Goal: Navigation & Orientation: Find specific page/section

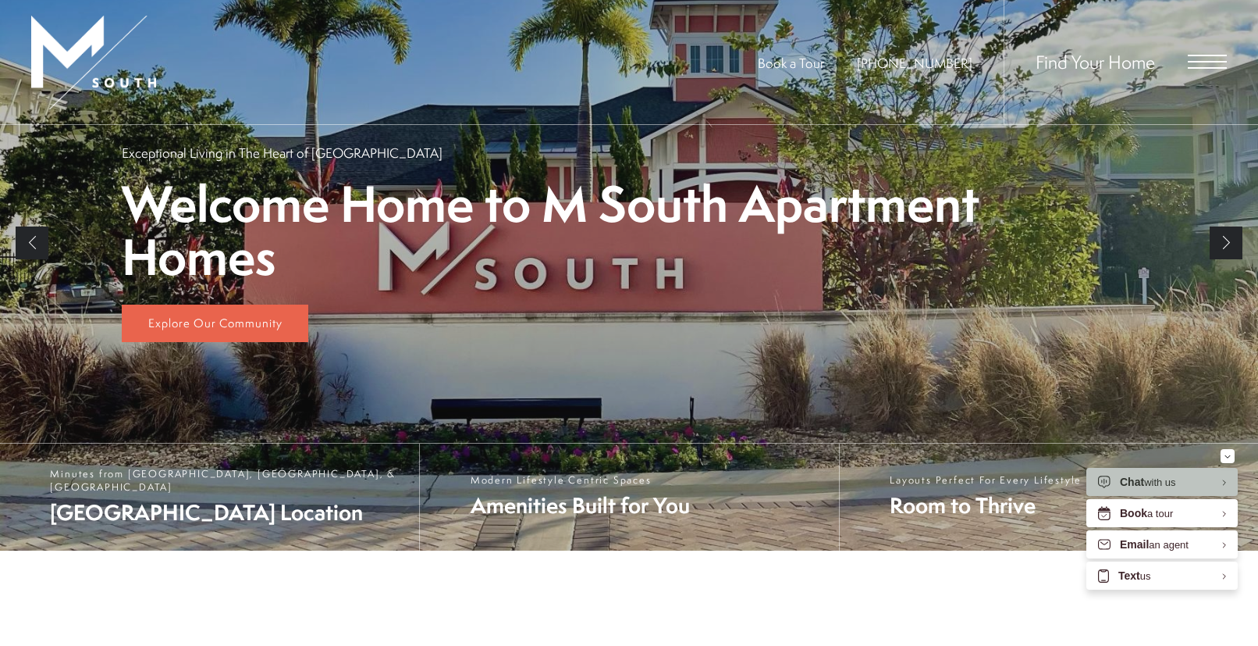
scroll to position [624, 0]
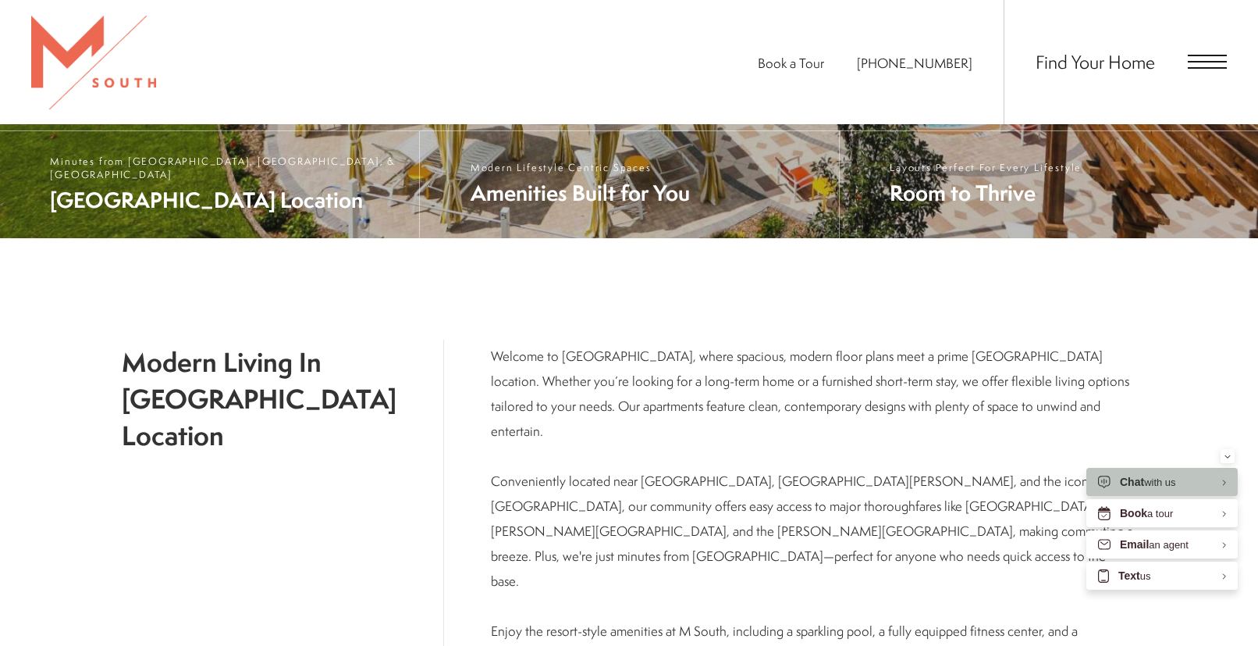
click at [1194, 63] on span "Open Menu" at bounding box center [1207, 62] width 39 height 14
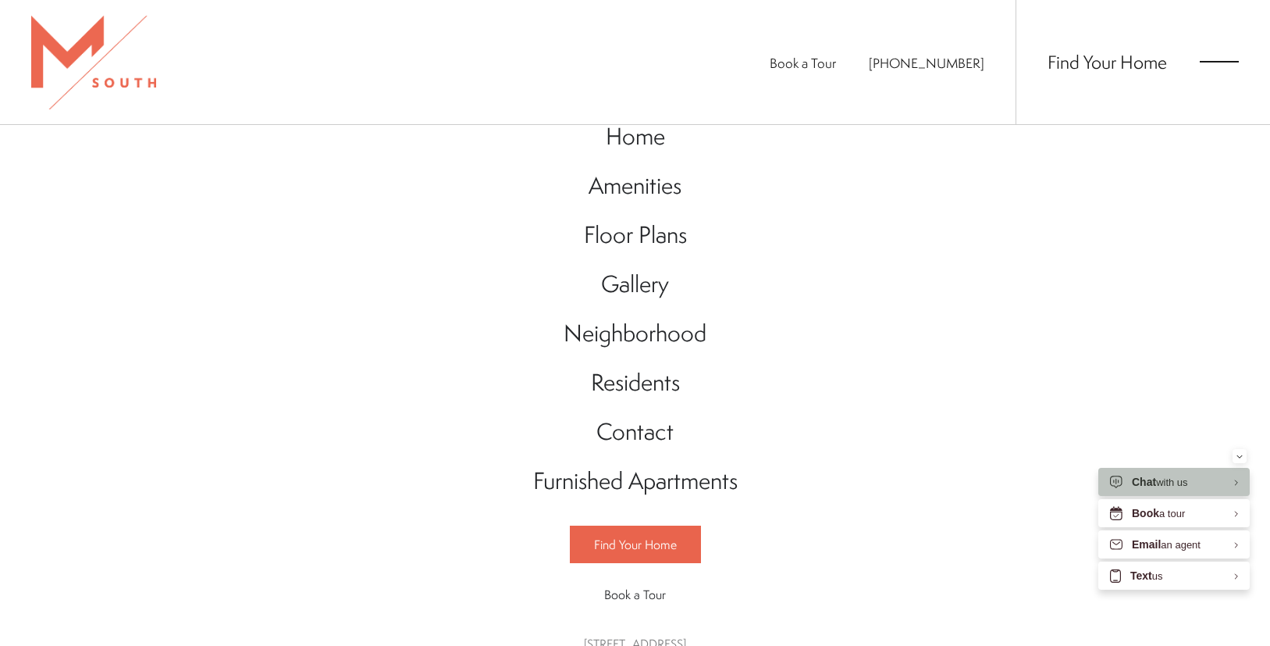
scroll to position [0, 0]
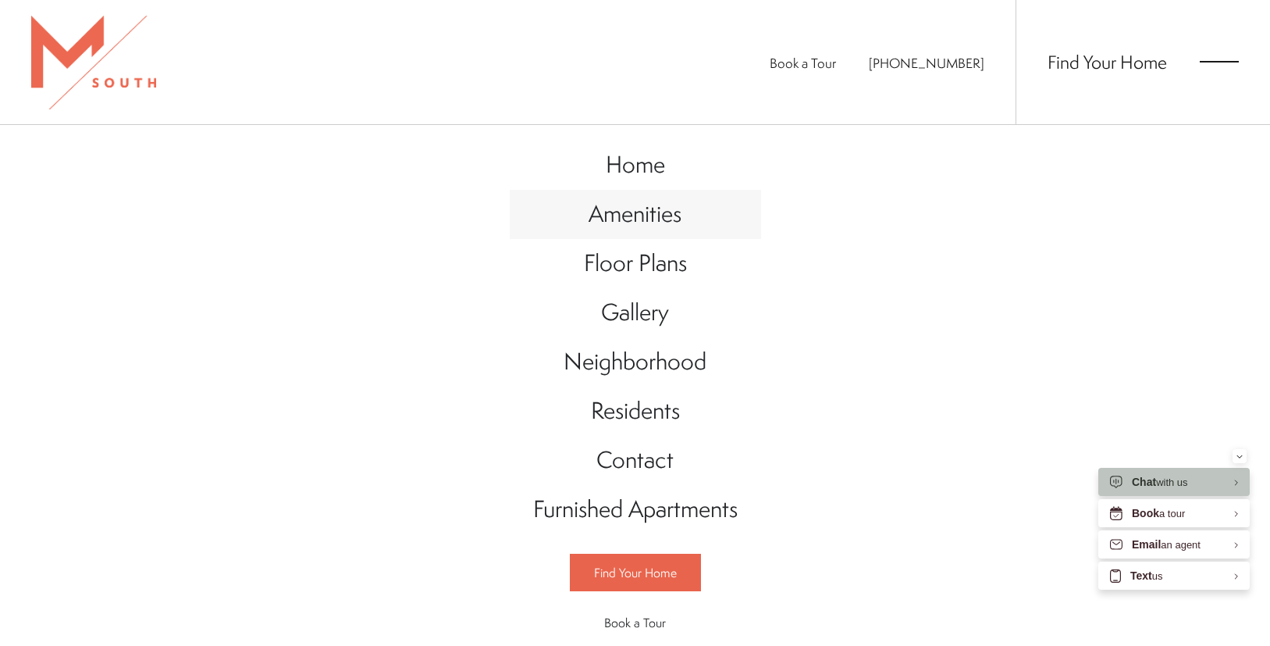
click at [646, 208] on span "Amenities" at bounding box center [635, 213] width 93 height 32
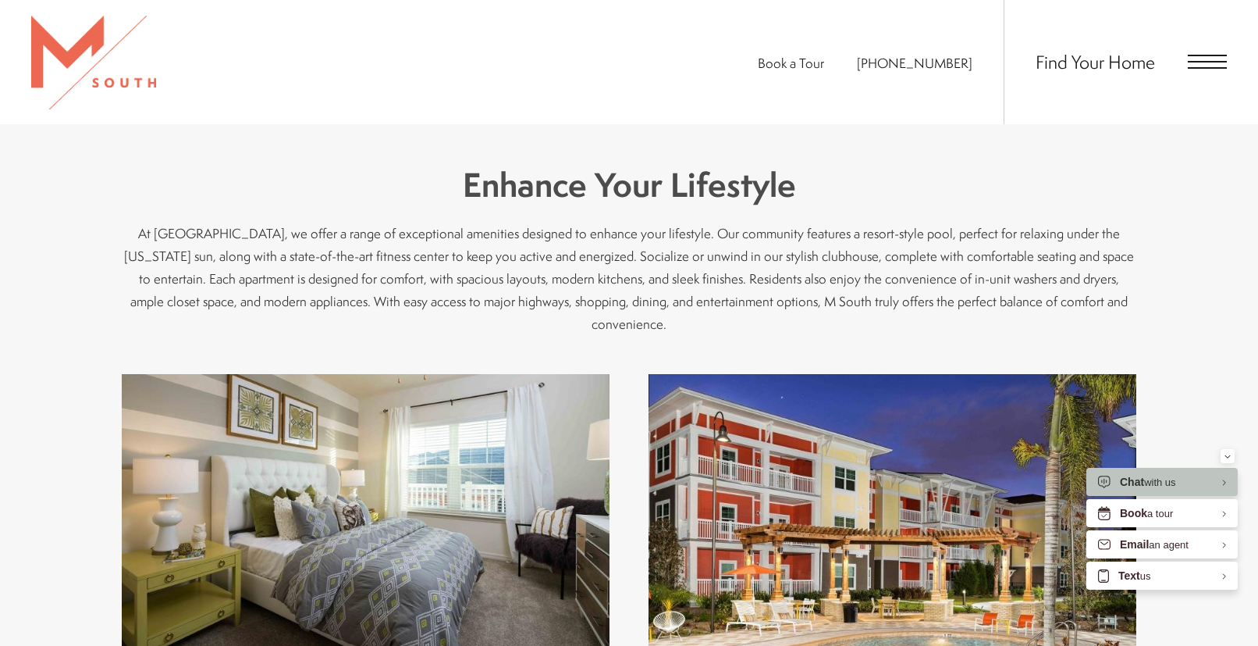
scroll to position [781, 0]
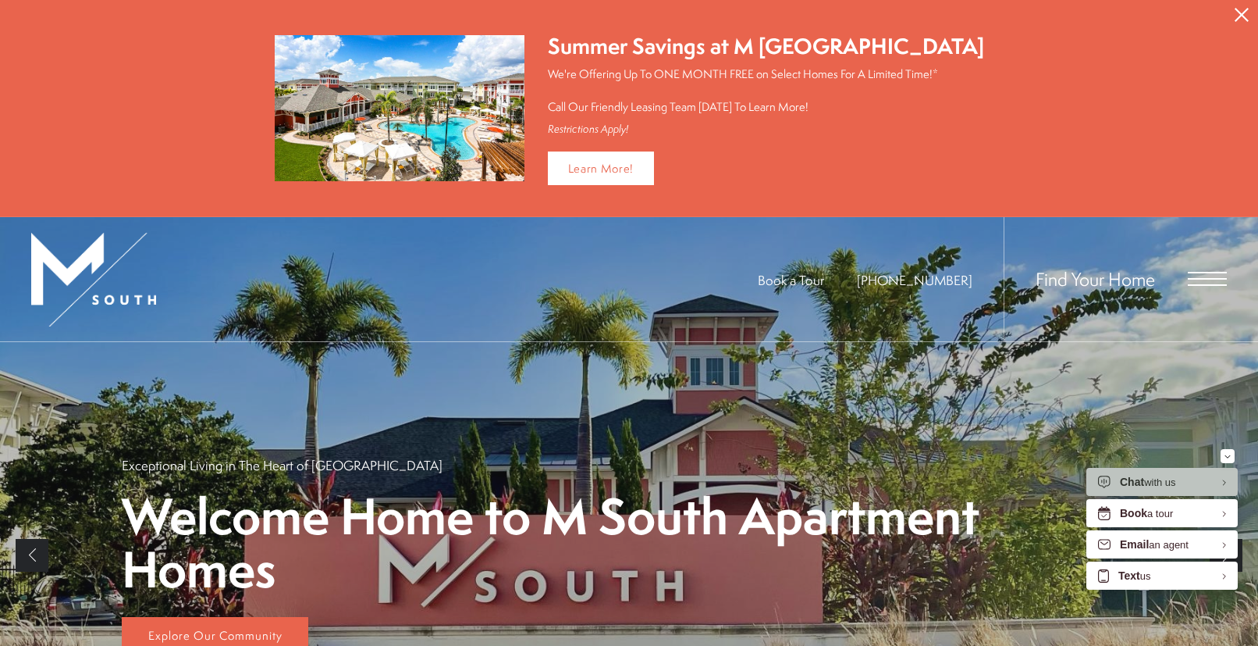
click at [1087, 276] on span "Find Your Home" at bounding box center [1095, 278] width 119 height 25
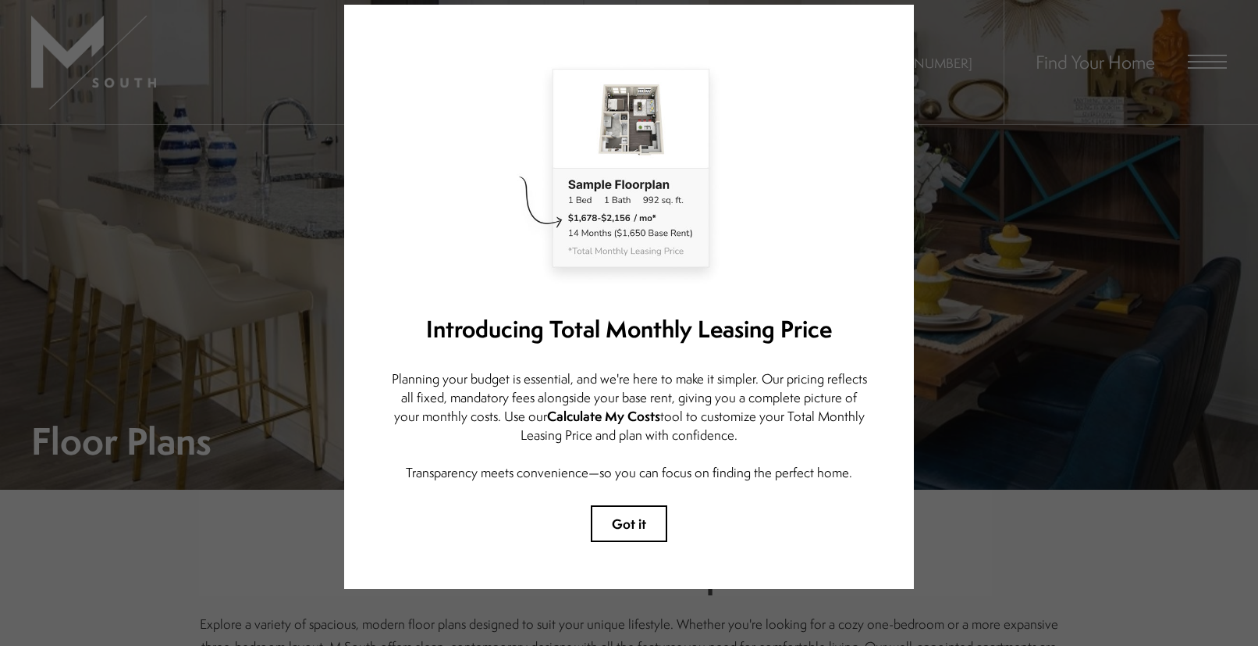
scroll to position [75, 0]
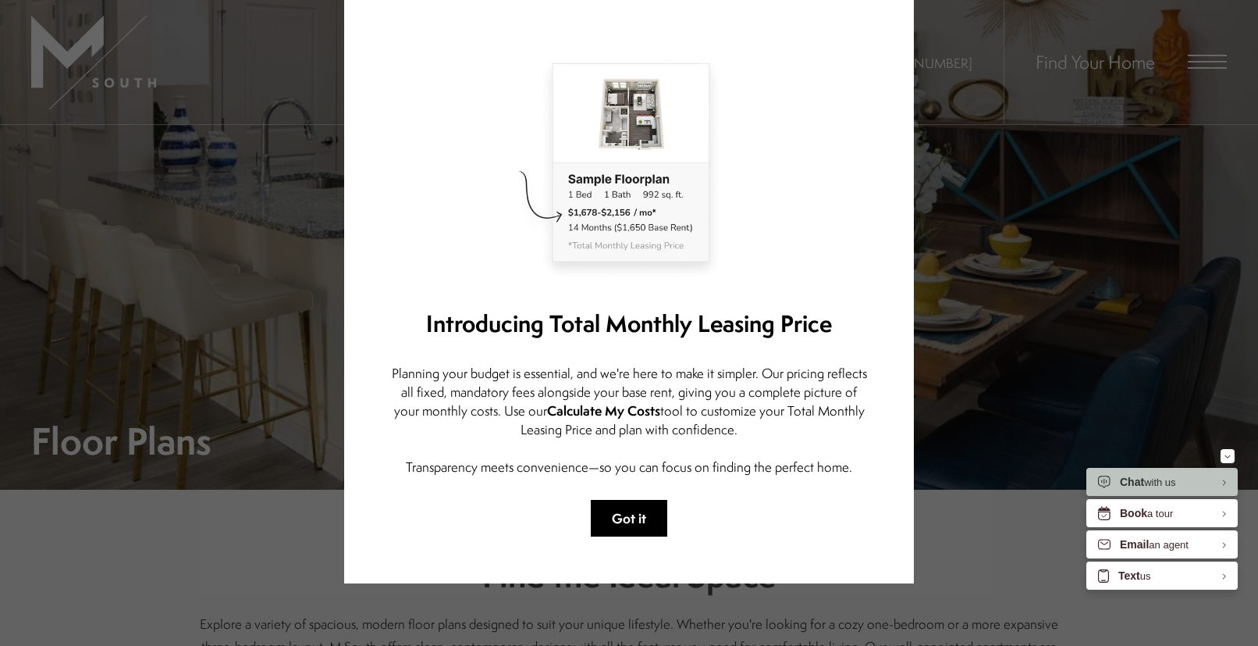
click at [596, 507] on button "Got it" at bounding box center [629, 518] width 76 height 37
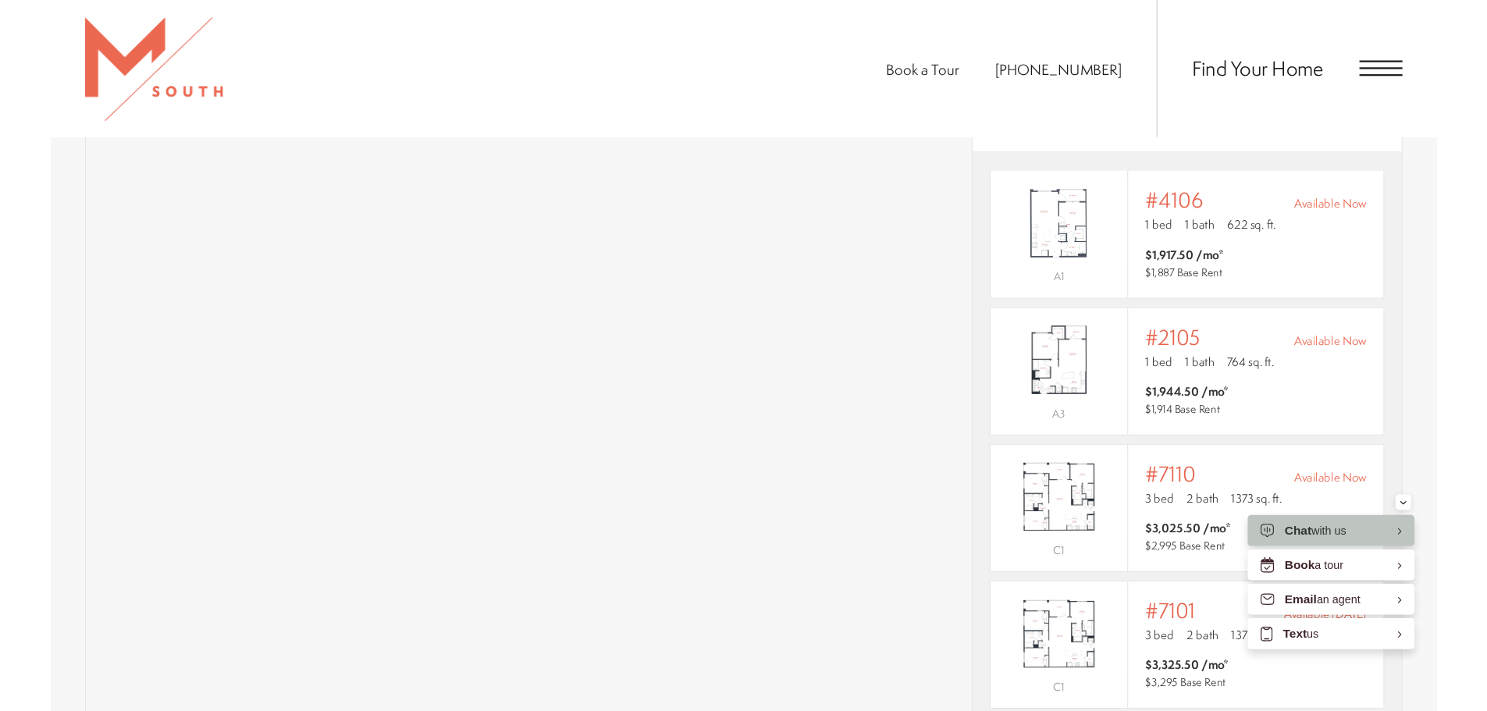
scroll to position [1260, 0]
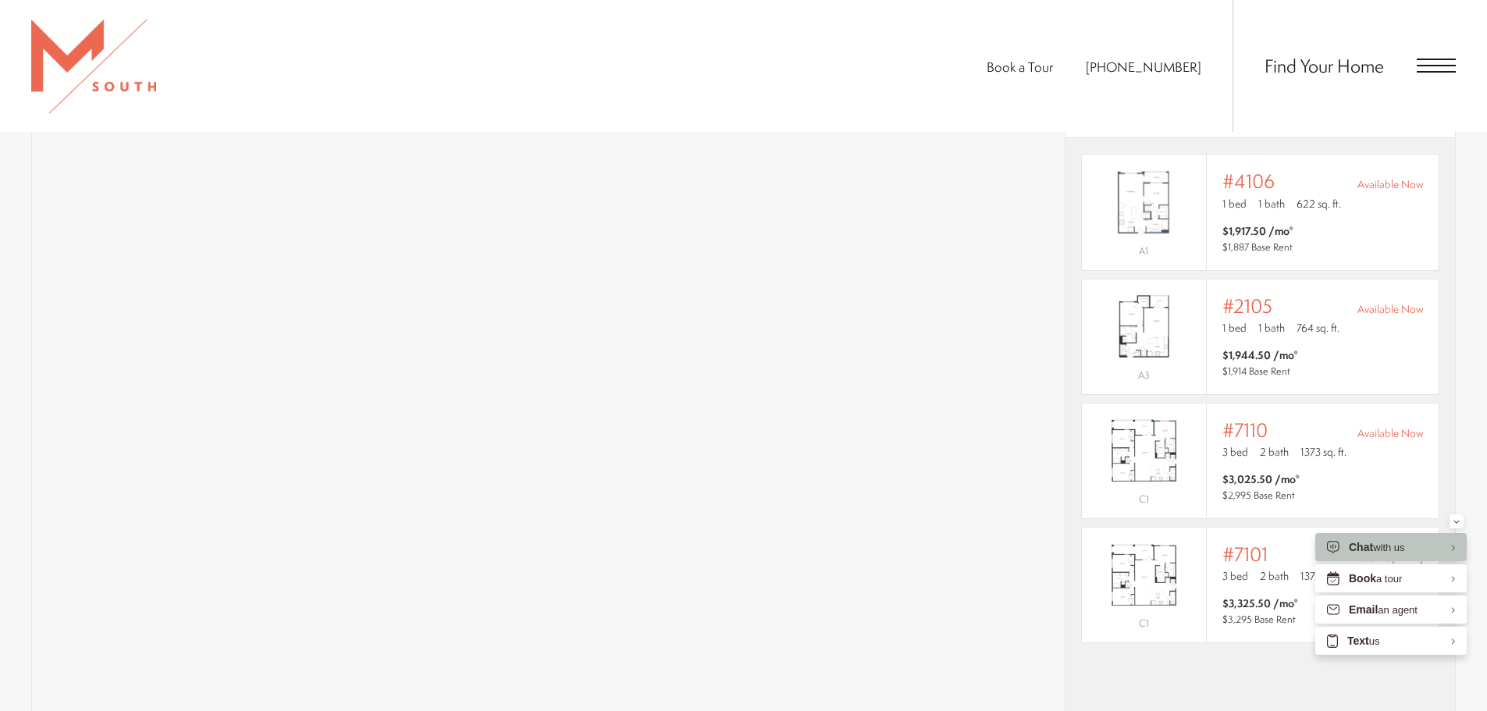
click at [1257, 645] on div "* Total monthly leasing prices include base rent, all mandatory monthly fees an…" at bounding box center [1260, 467] width 390 height 800
